Goal: Task Accomplishment & Management: Use online tool/utility

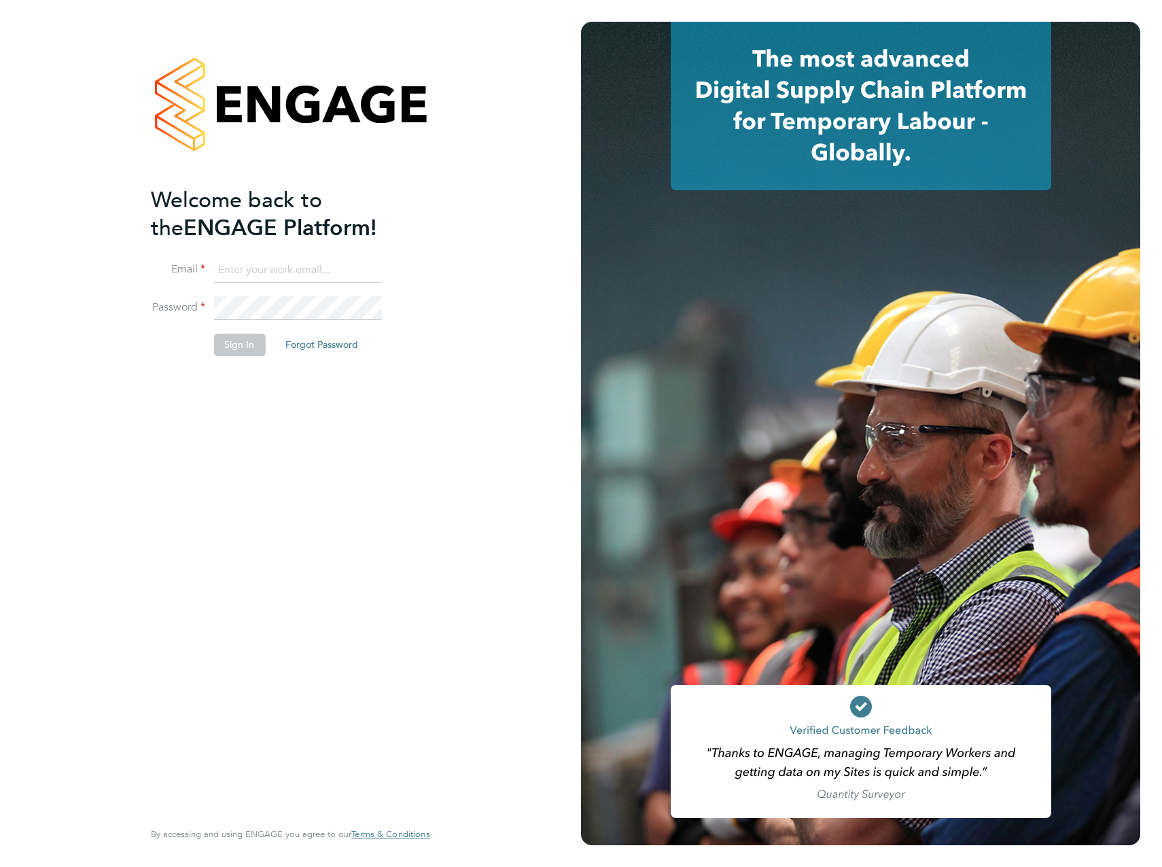
type input "ellie.davis@vistry.co.uk"
click at [231, 342] on button "Sign In" at bounding box center [239, 345] width 52 height 22
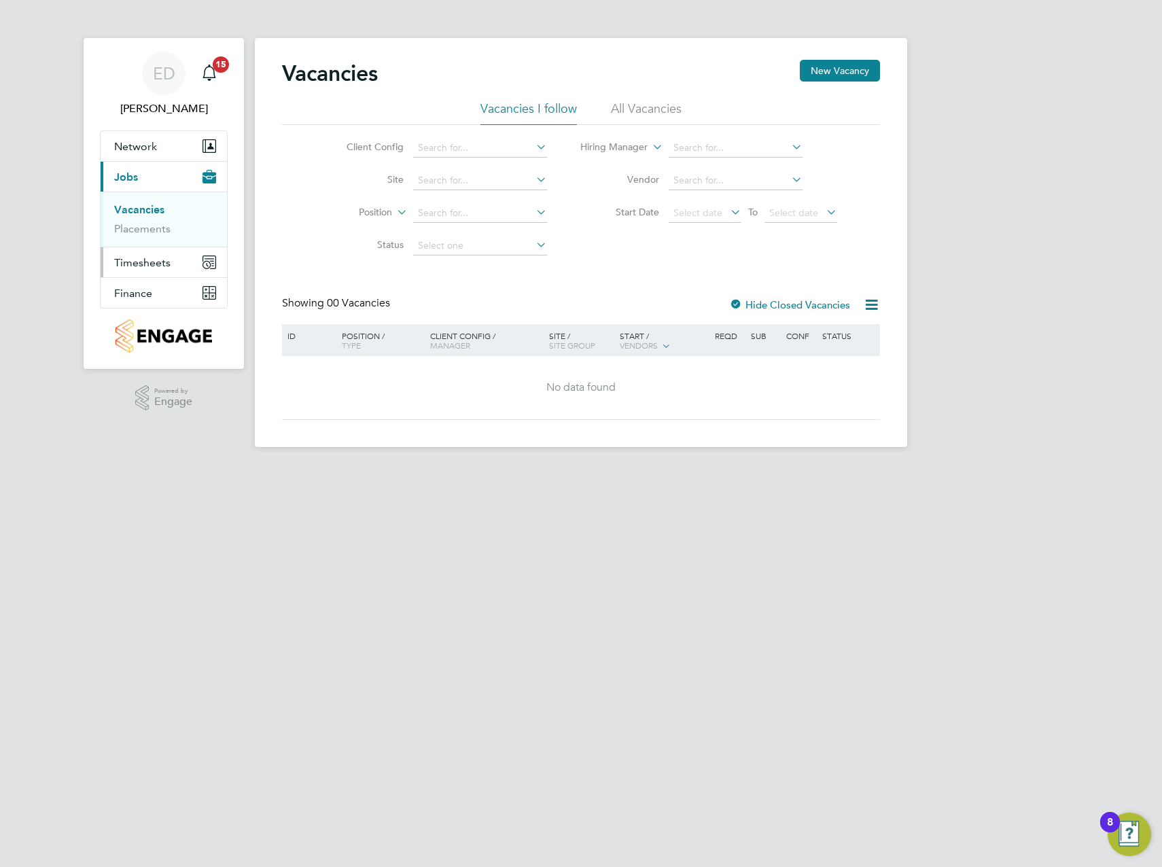
click at [147, 267] on span "Timesheets" at bounding box center [142, 262] width 56 height 13
click at [145, 239] on link "Timesheets" at bounding box center [142, 240] width 56 height 13
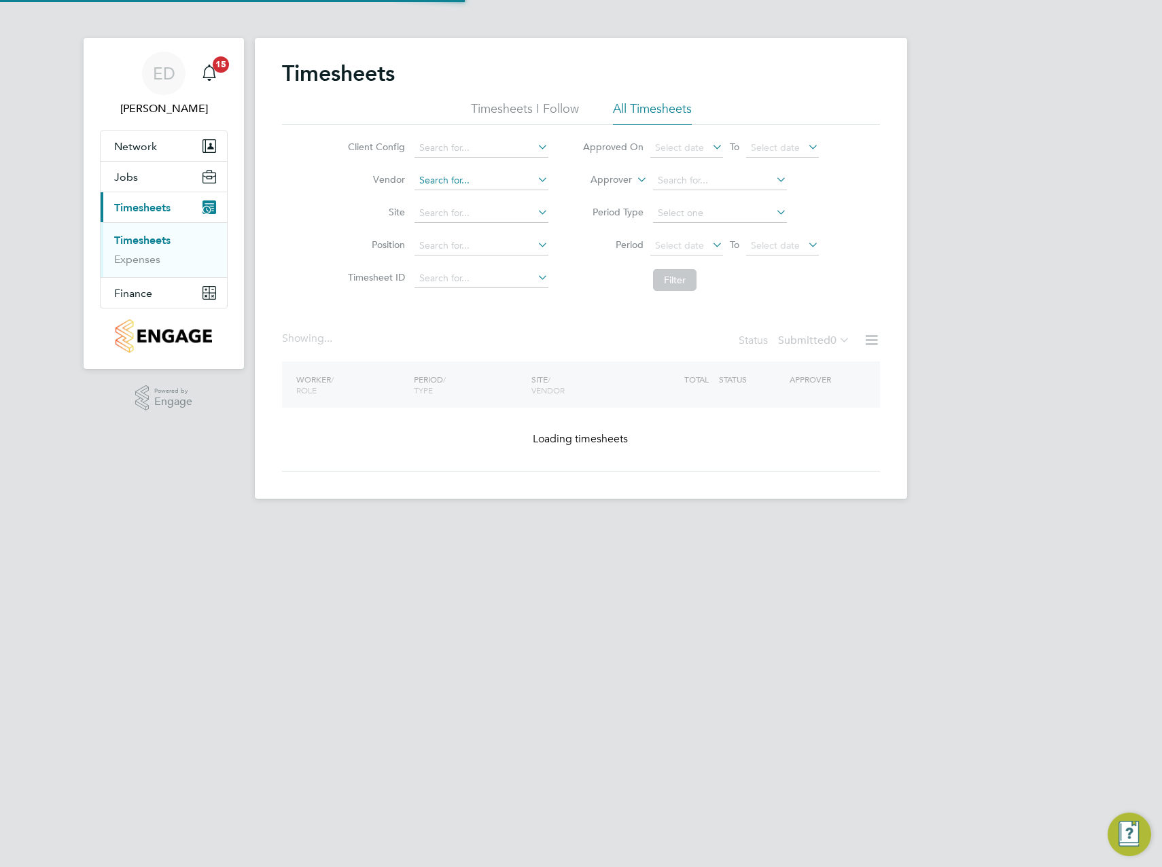
click at [473, 180] on input at bounding box center [482, 180] width 134 height 19
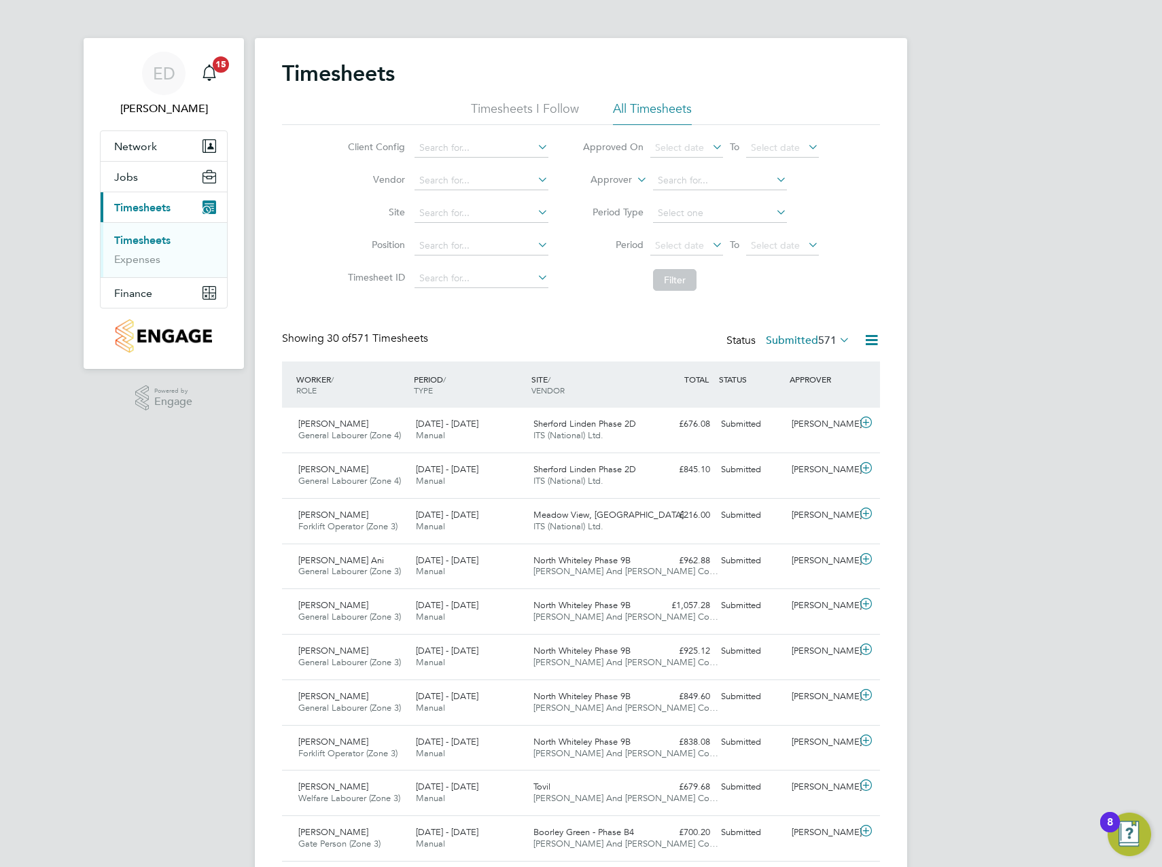
click at [347, 206] on li "Site" at bounding box center [446, 213] width 239 height 33
click at [433, 215] on input at bounding box center [482, 213] width 134 height 19
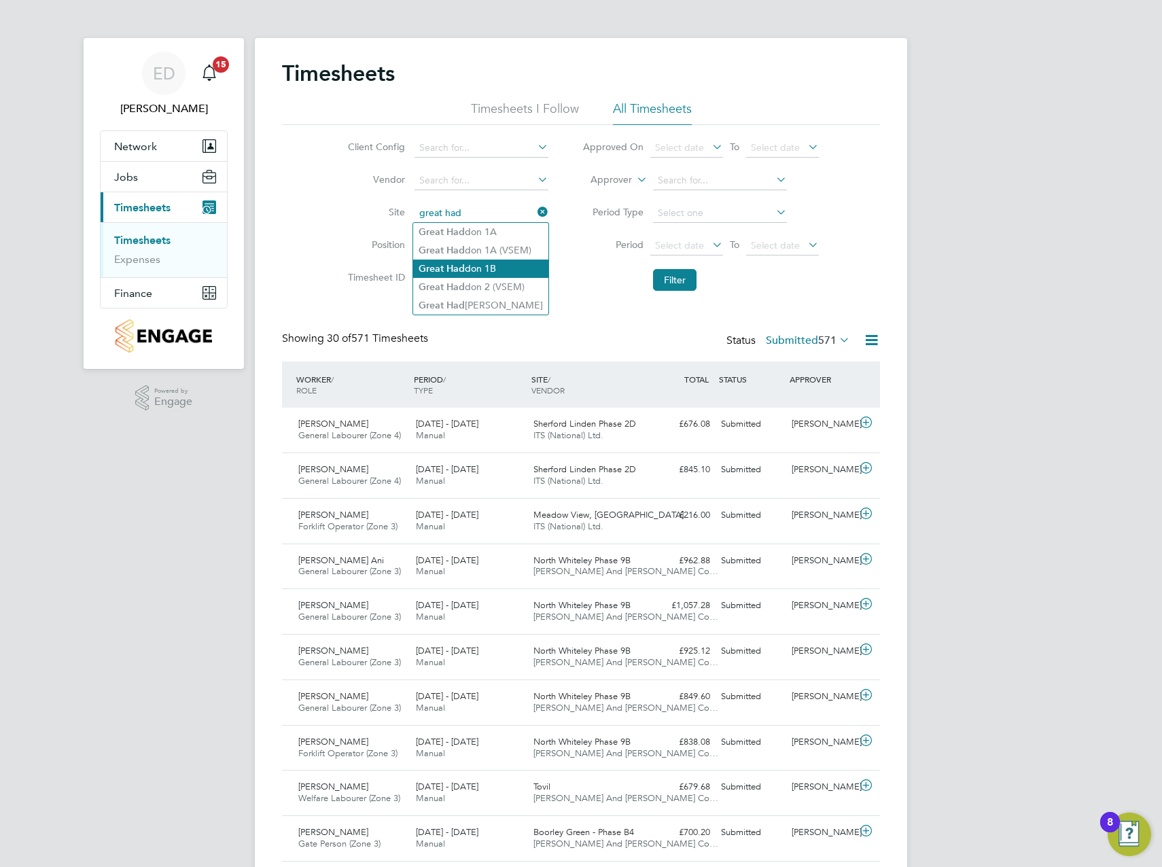
click at [534, 262] on li "Great Had don 1B" at bounding box center [480, 269] width 135 height 18
type input "Great Haddon 1B"
click at [672, 275] on button "Filter" at bounding box center [675, 280] width 44 height 22
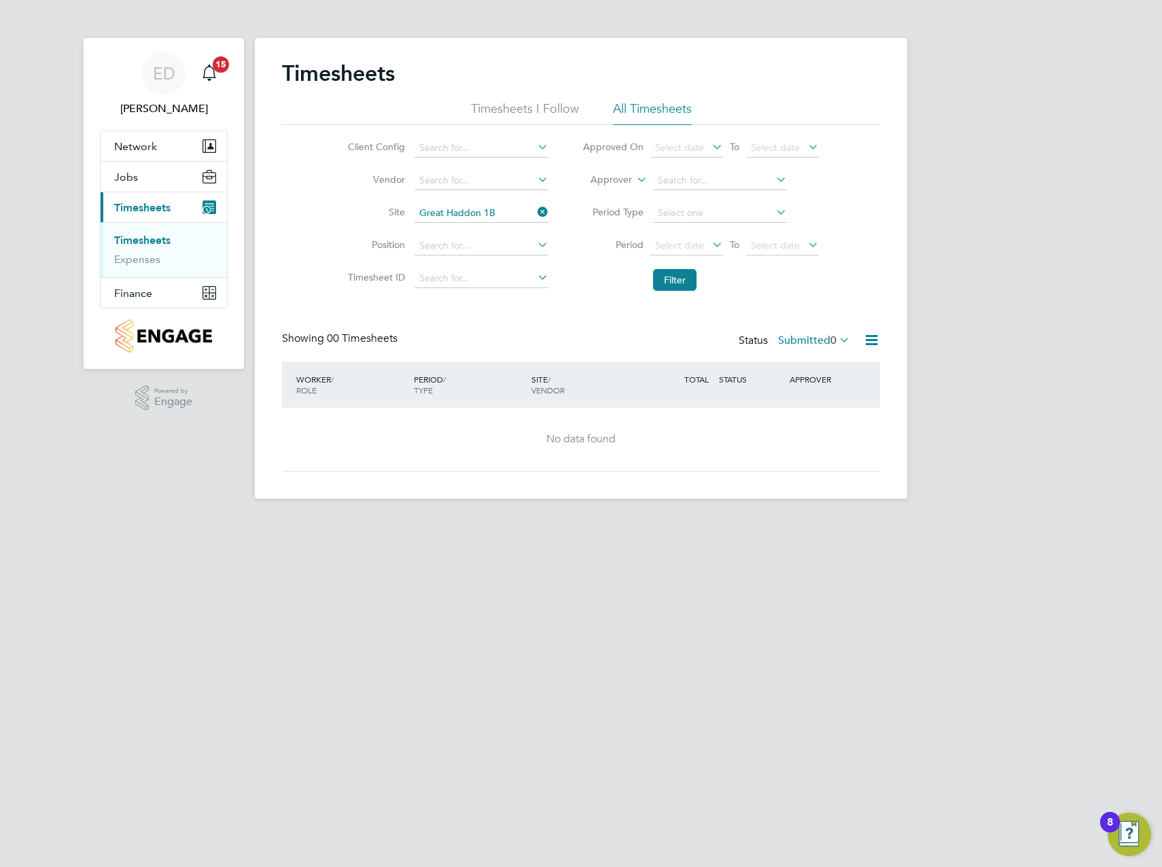
click at [813, 341] on label "Submitted 0" at bounding box center [814, 341] width 72 height 14
click at [814, 356] on li "All" at bounding box center [801, 364] width 63 height 19
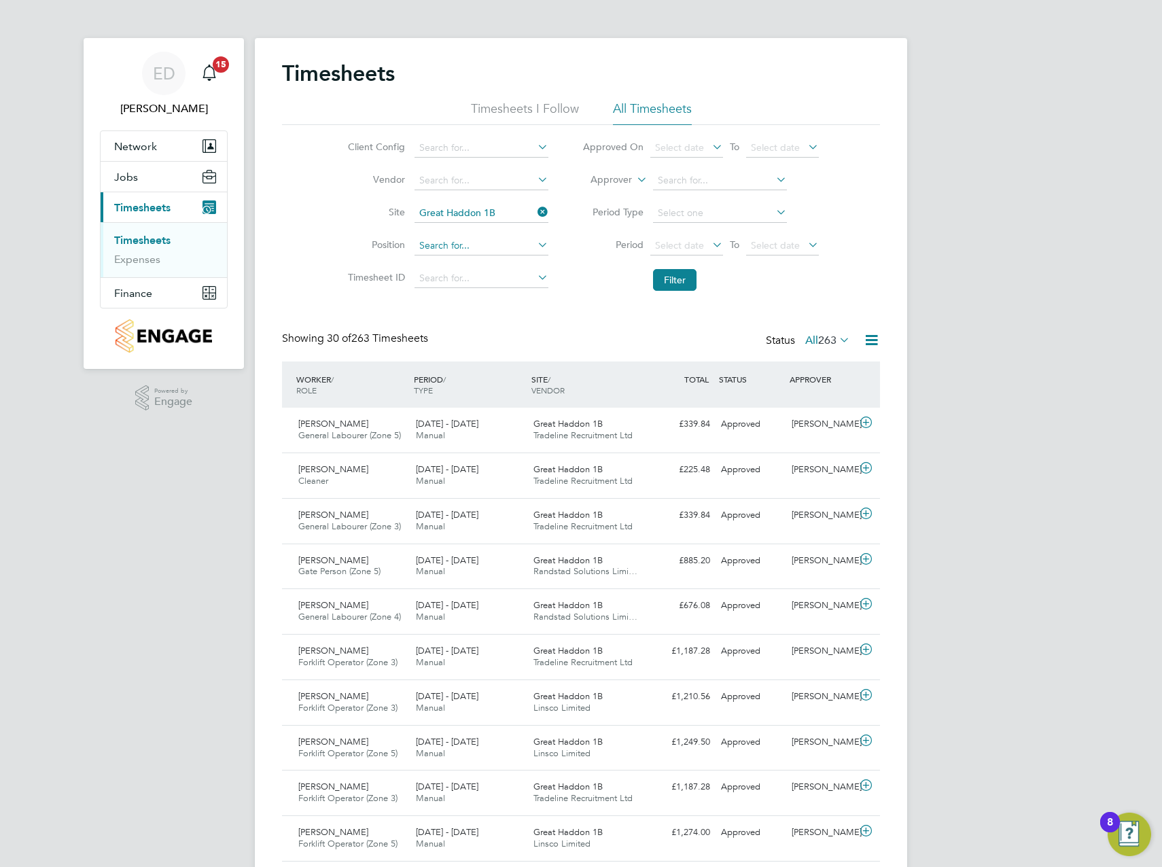
click at [447, 244] on input at bounding box center [482, 246] width 134 height 19
type input "u"
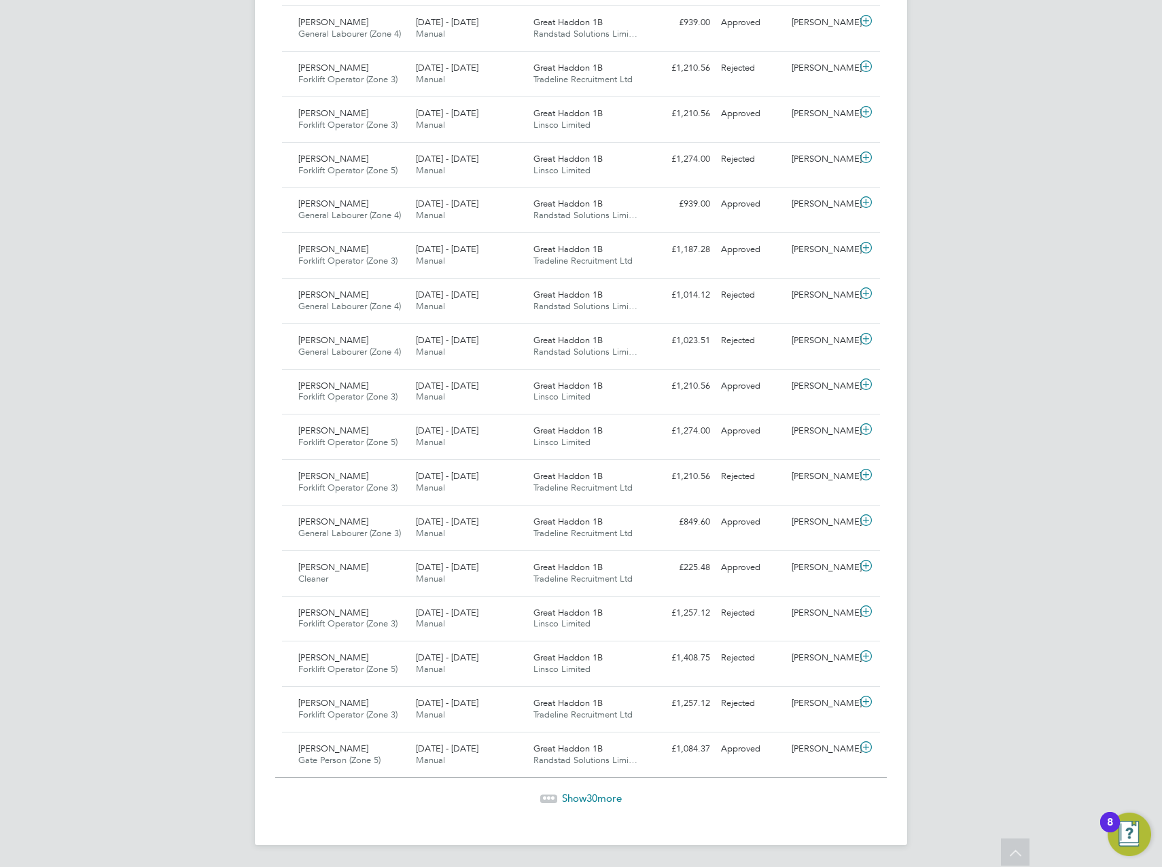
click at [552, 796] on icon at bounding box center [553, 797] width 4 height 4
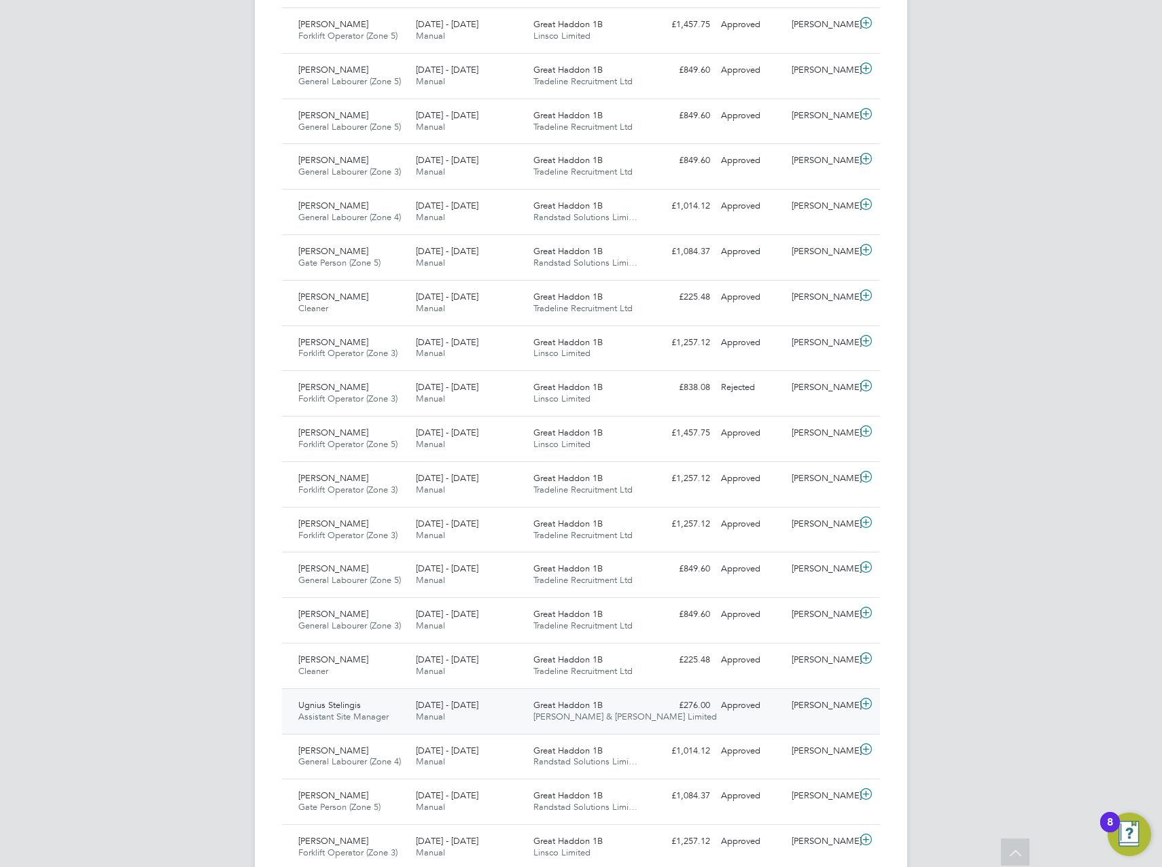
click at [409, 712] on div "[PERSON_NAME] Assistant Site Manager [DATE] - [DATE]" at bounding box center [352, 712] width 118 height 34
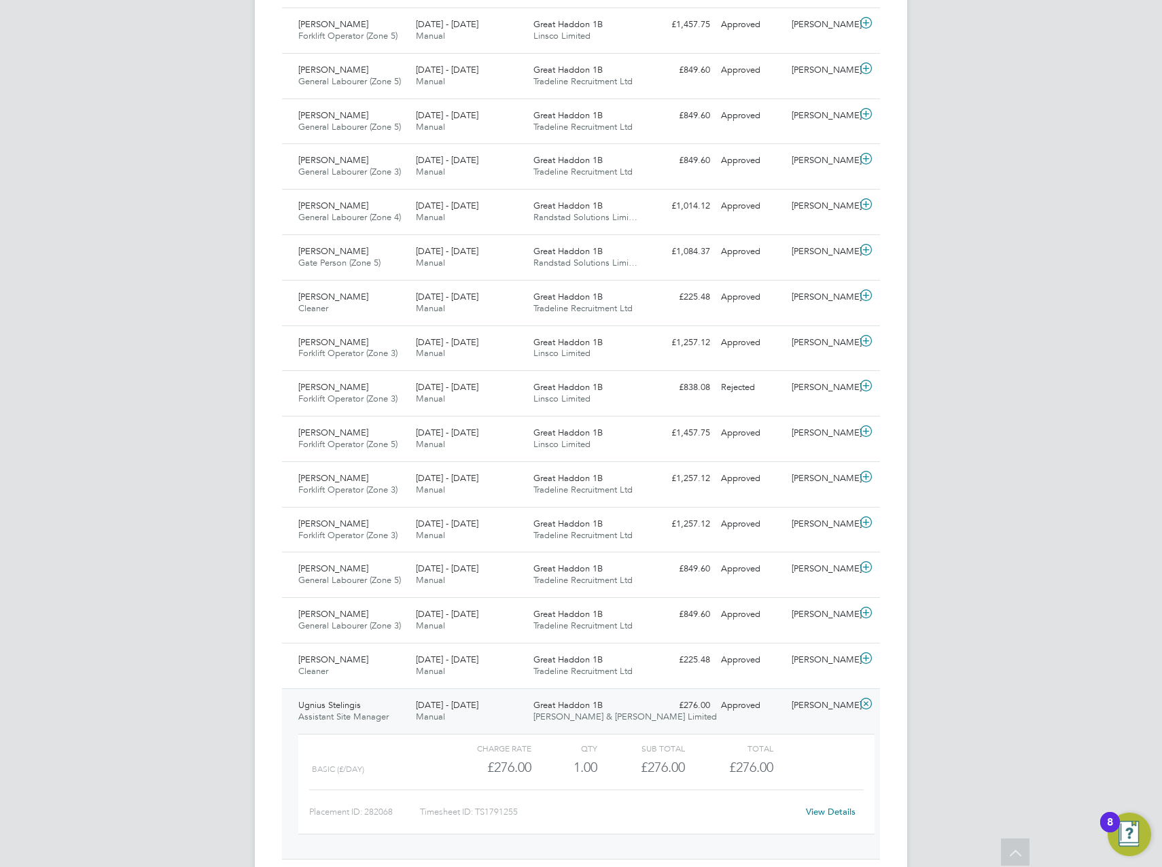
click at [409, 712] on div "[PERSON_NAME] Assistant Site Manager [DATE] - [DATE]" at bounding box center [352, 712] width 118 height 34
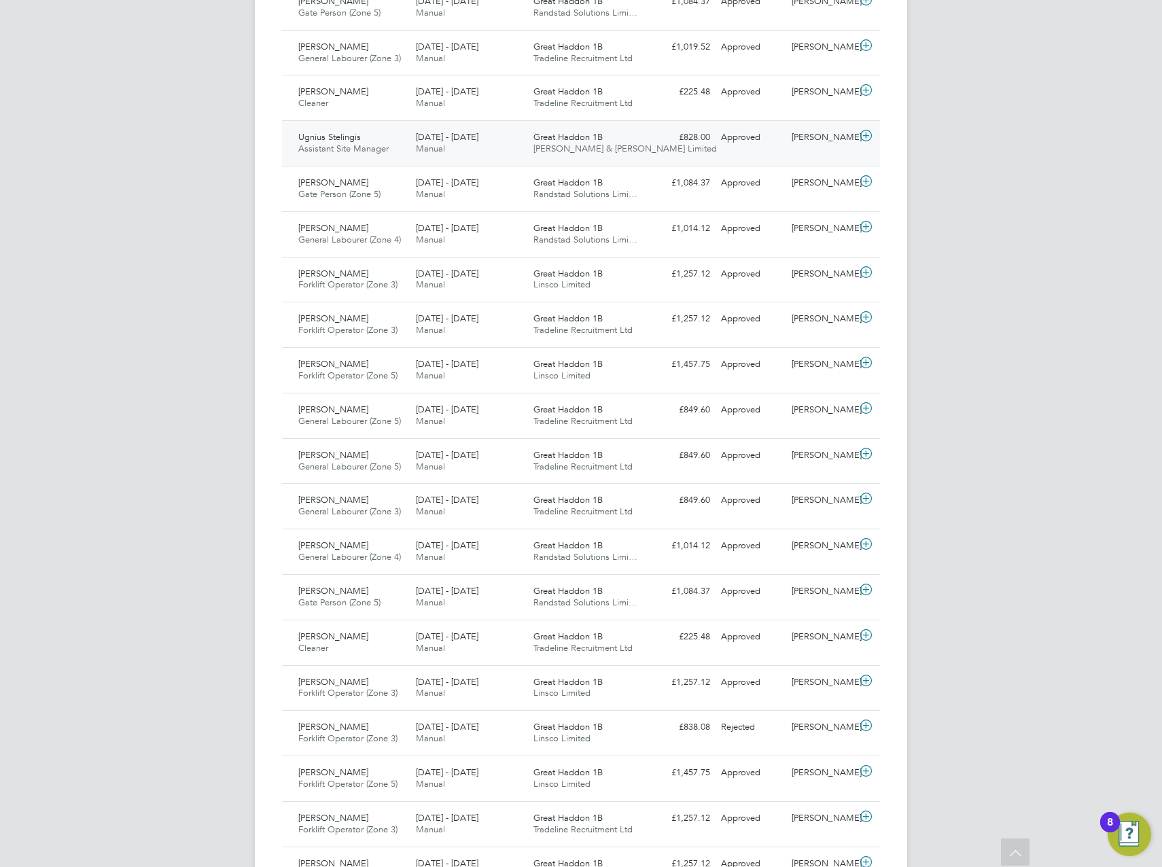
click at [319, 148] on span "Assistant Site Manager" at bounding box center [343, 149] width 90 height 12
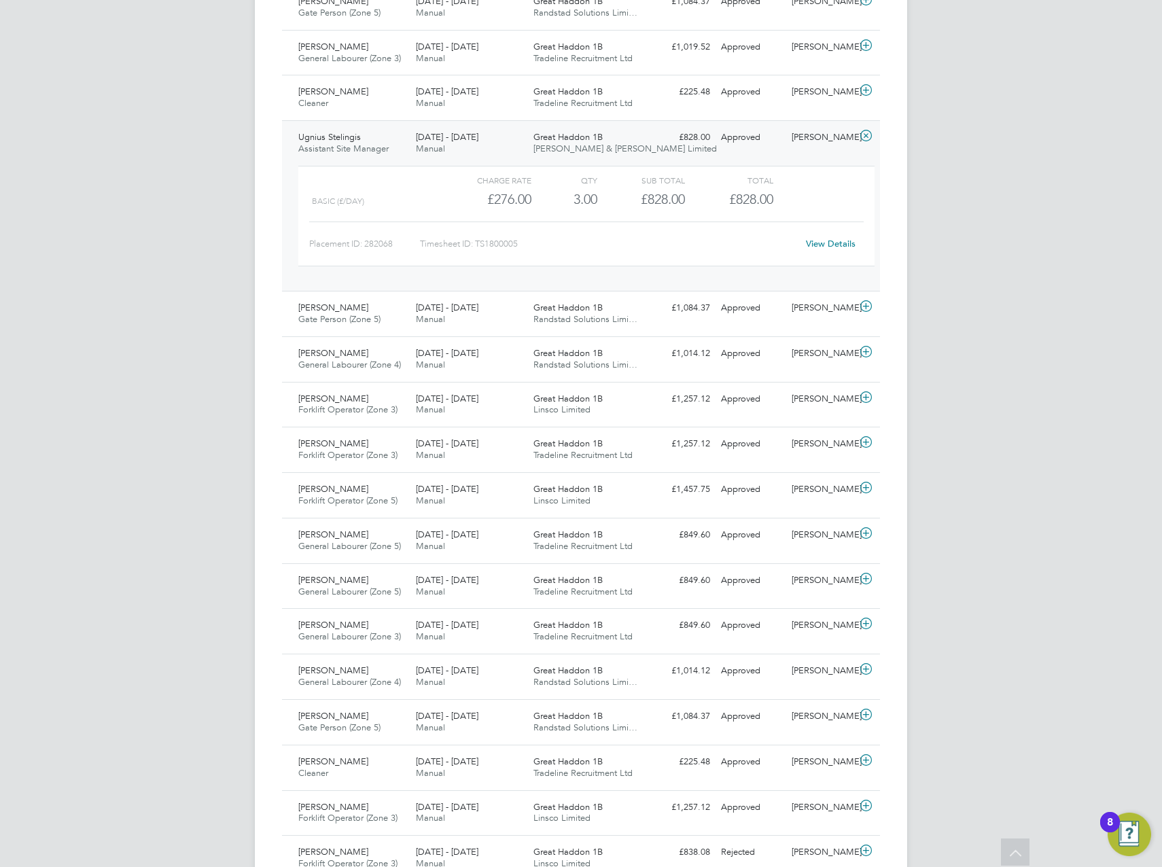
scroll to position [35, 118]
